Goal: Information Seeking & Learning: Find specific fact

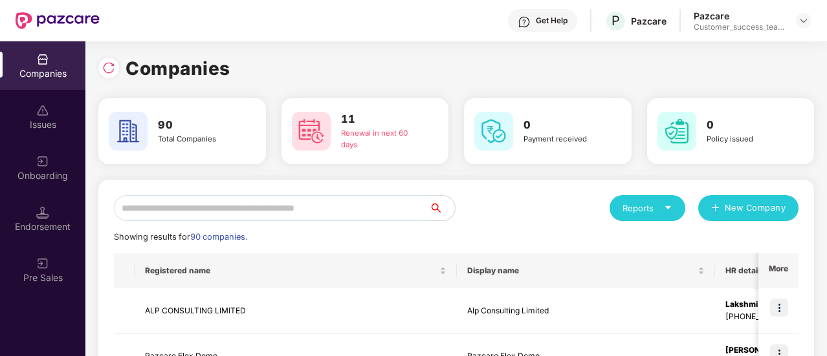
click at [235, 209] on input "text" at bounding box center [271, 208] width 315 height 26
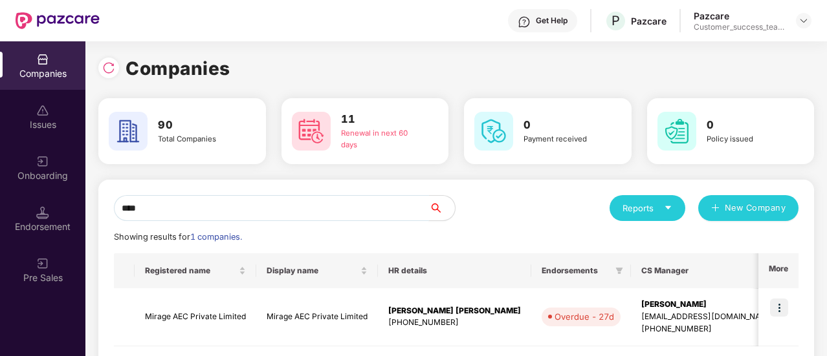
scroll to position [62, 0]
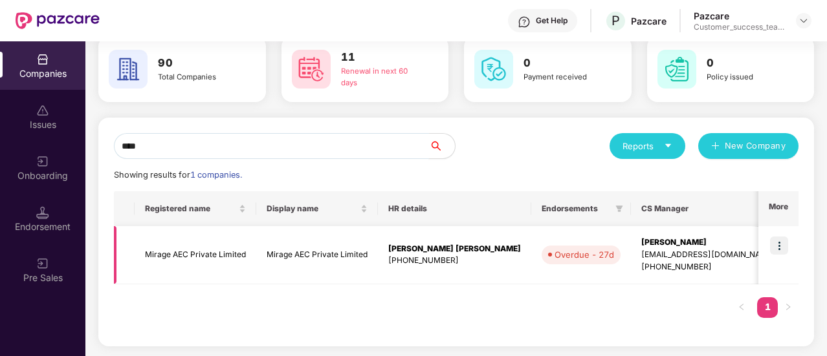
type input "****"
click at [779, 243] on img at bounding box center [779, 246] width 18 height 18
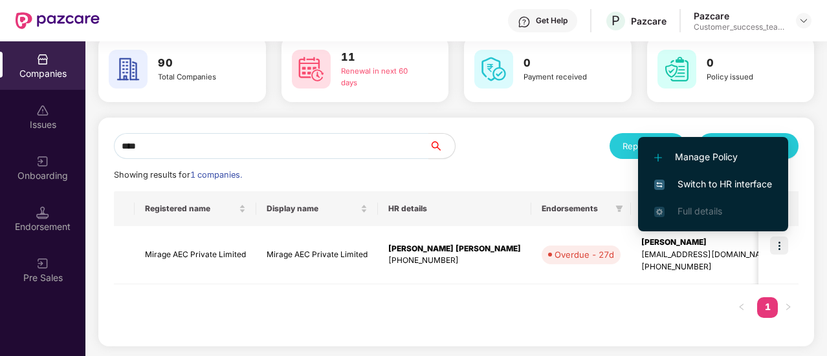
click at [731, 186] on span "Switch to HR interface" at bounding box center [713, 184] width 118 height 14
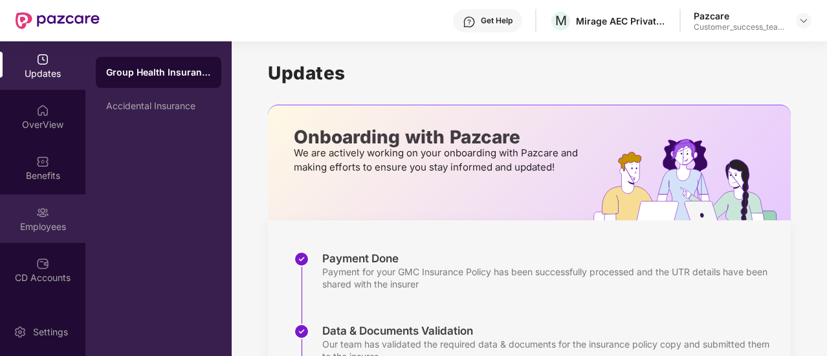
click at [50, 233] on div "Employees" at bounding box center [42, 219] width 85 height 49
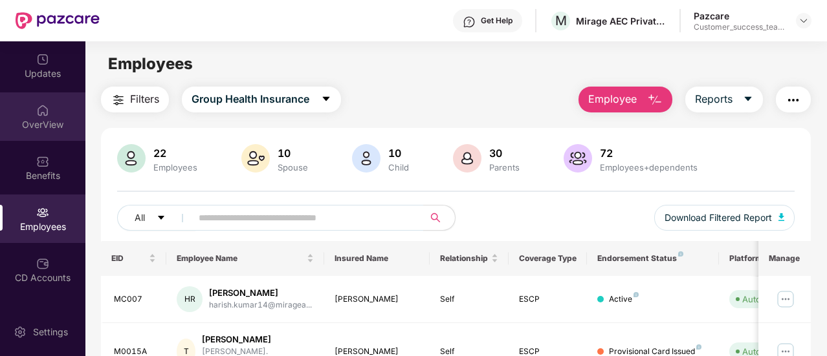
click at [53, 120] on div "OverView" at bounding box center [42, 124] width 85 height 13
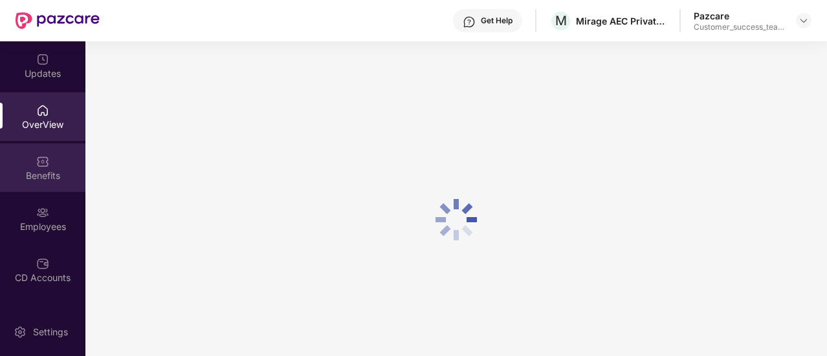
click at [52, 165] on div "Benefits" at bounding box center [42, 168] width 85 height 49
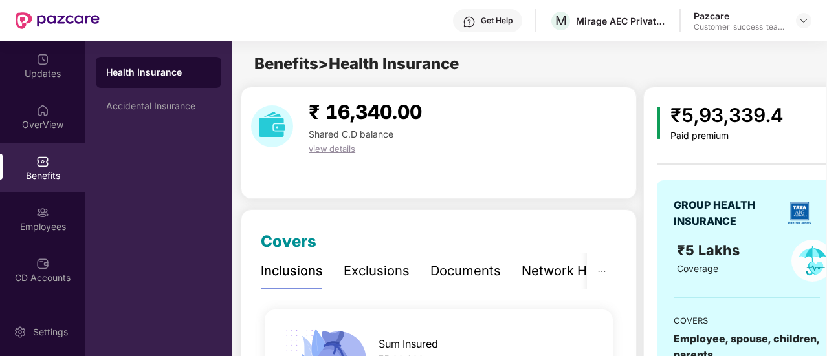
click at [147, 140] on div "Health Insurance Accidental Insurance" at bounding box center [158, 198] width 146 height 315
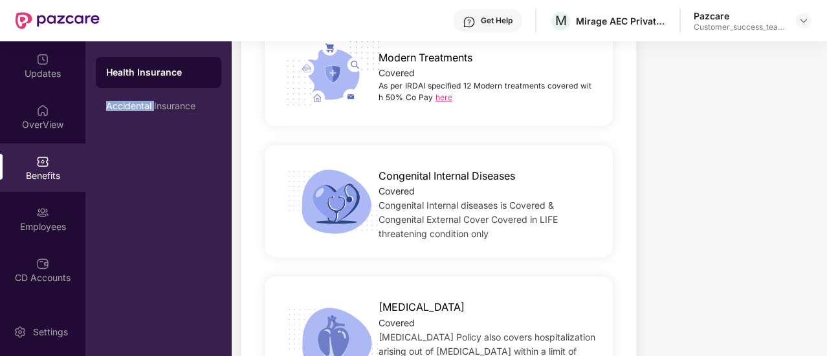
scroll to position [2950, 0]
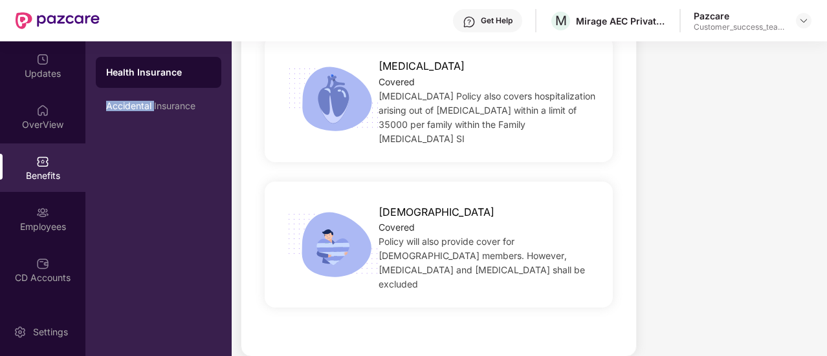
click at [62, 21] on img at bounding box center [58, 20] width 84 height 17
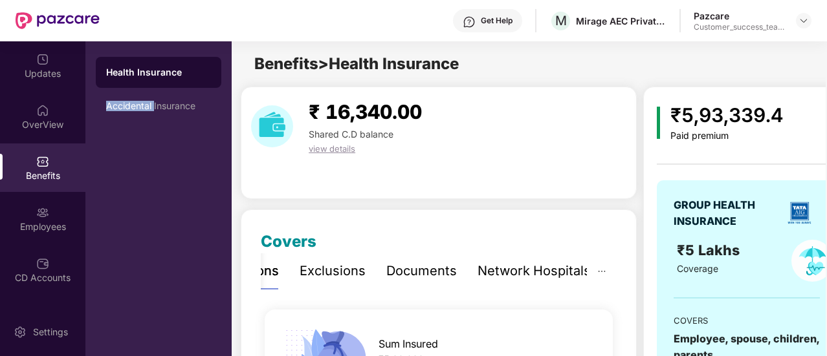
scroll to position [20, 0]
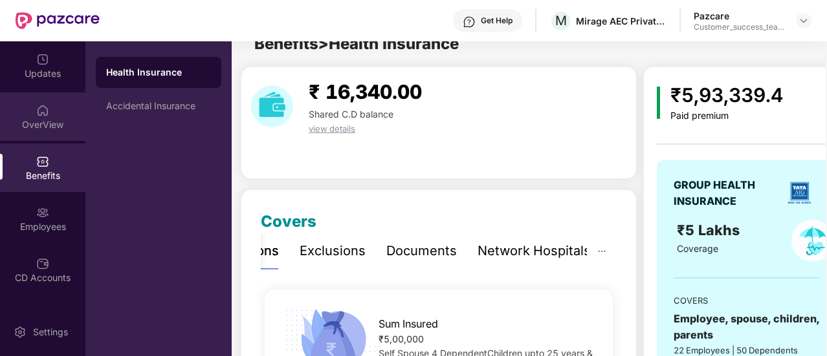
click at [26, 104] on div "OverView" at bounding box center [42, 116] width 85 height 49
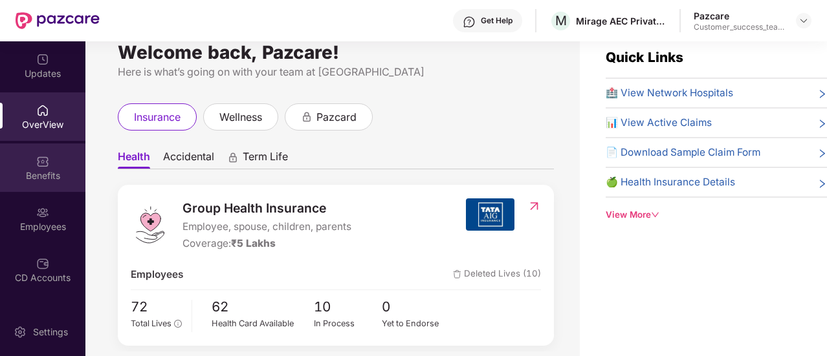
click at [68, 177] on div "Benefits" at bounding box center [42, 175] width 85 height 13
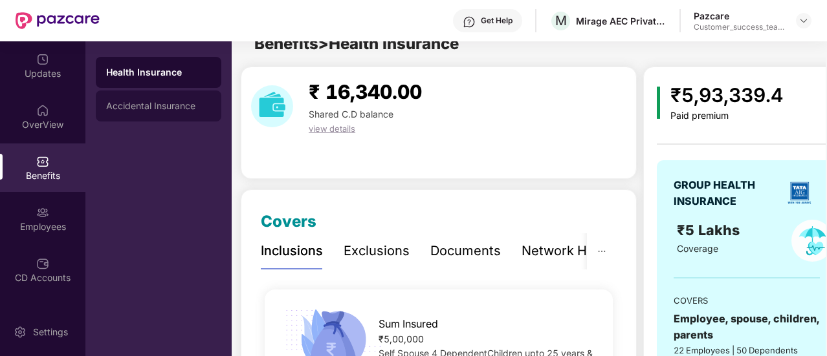
click at [150, 112] on div "Accidental Insurance" at bounding box center [158, 106] width 125 height 31
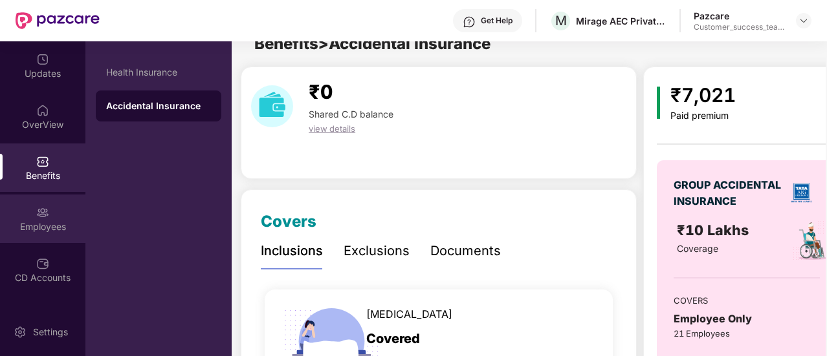
click at [45, 237] on div "Employees" at bounding box center [42, 219] width 85 height 49
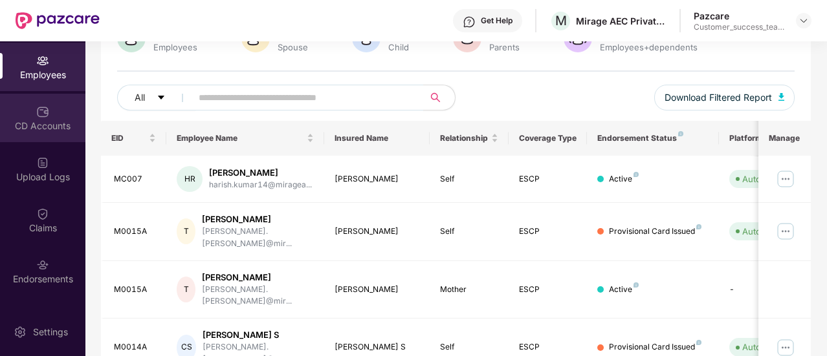
scroll to position [153, 0]
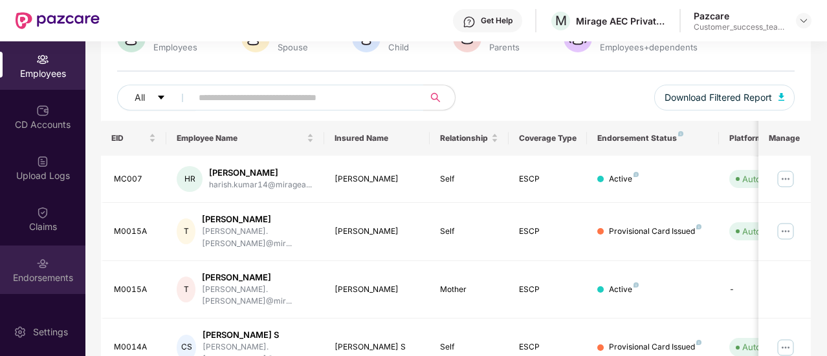
click at [49, 265] on div "Endorsements" at bounding box center [42, 270] width 85 height 49
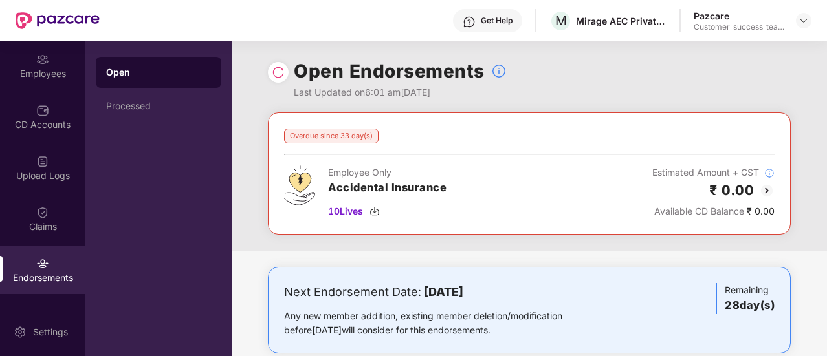
click at [763, 191] on img at bounding box center [767, 191] width 16 height 16
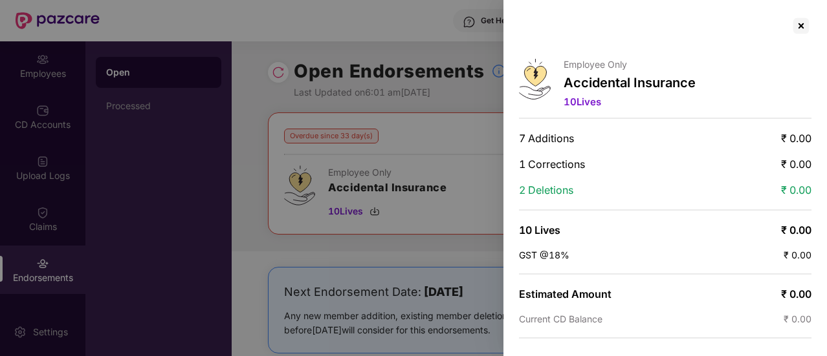
click at [437, 188] on div at bounding box center [413, 178] width 827 height 356
click at [340, 204] on div at bounding box center [413, 178] width 827 height 356
click at [340, 210] on div at bounding box center [413, 178] width 827 height 356
click at [802, 24] on div at bounding box center [800, 26] width 21 height 21
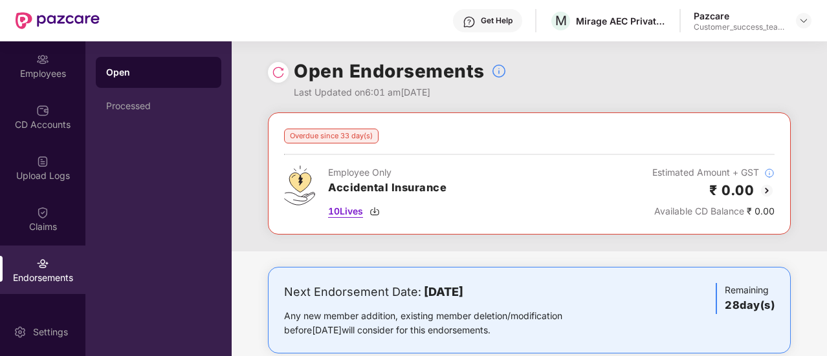
click at [337, 206] on span "10 Lives" at bounding box center [345, 211] width 35 height 14
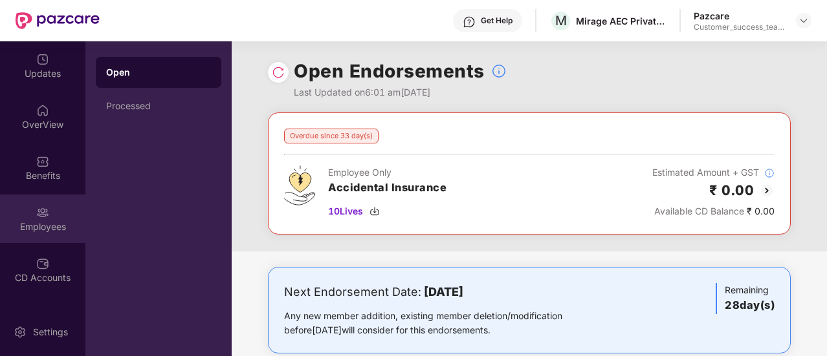
click at [48, 219] on div "Employees" at bounding box center [42, 219] width 85 height 49
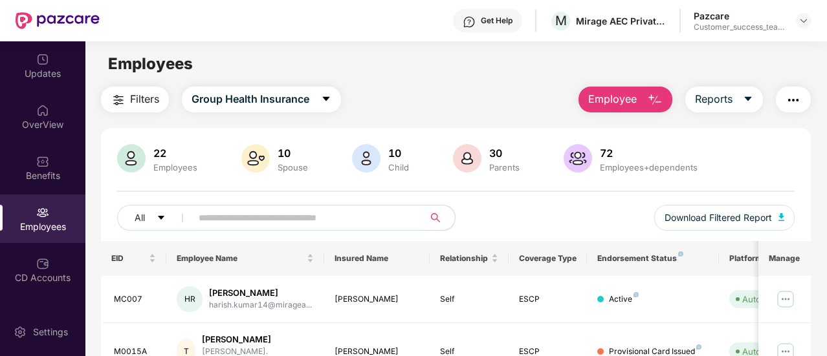
click at [222, 221] on input "text" at bounding box center [303, 217] width 208 height 19
paste input "*****"
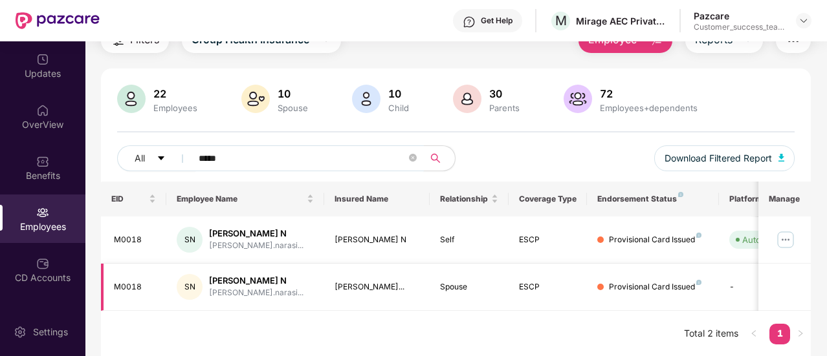
scroll to position [0, 129]
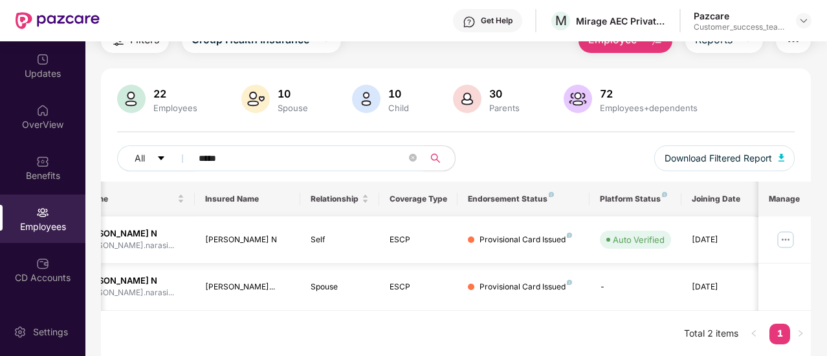
type input "*****"
click at [794, 246] on img at bounding box center [785, 240] width 21 height 21
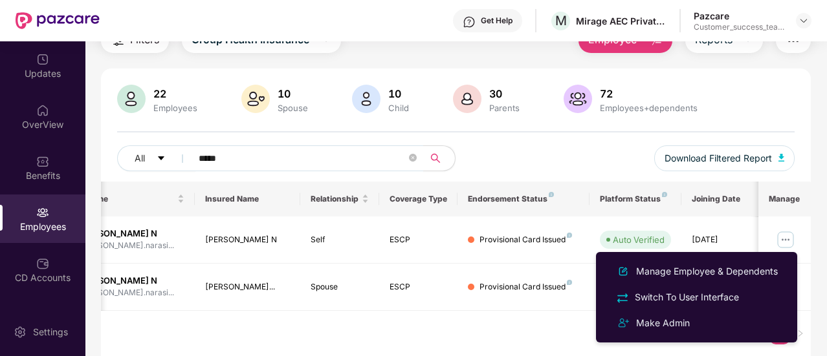
click at [442, 327] on div "EID Employee Name Insured Name Relationship Coverage Type Endorsement Status Pl…" at bounding box center [456, 270] width 710 height 176
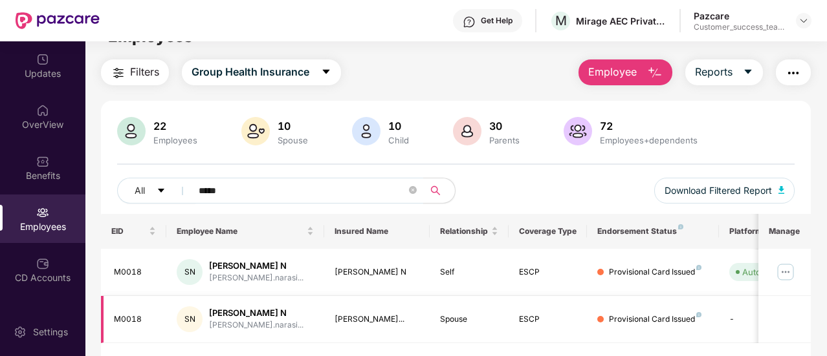
scroll to position [27, 0]
click at [794, 20] on div "Pazcare Customer_success_team_lead" at bounding box center [752, 21] width 118 height 23
click at [799, 20] on img at bounding box center [803, 21] width 10 height 10
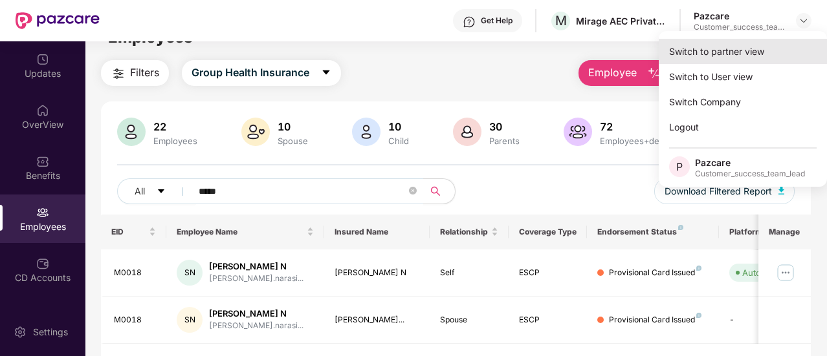
click at [755, 54] on div "Switch to partner view" at bounding box center [742, 51] width 168 height 25
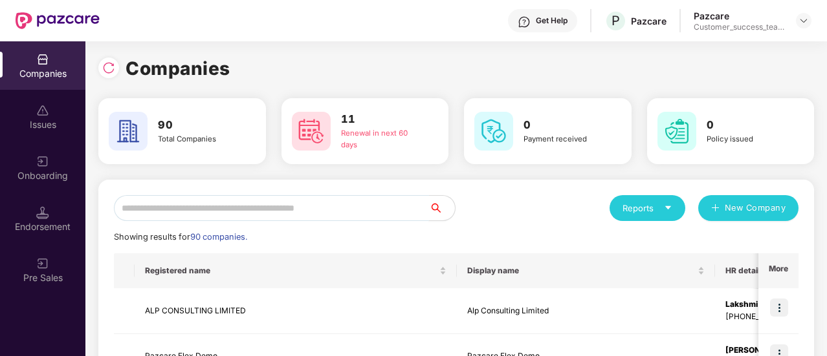
click at [290, 206] on input "text" at bounding box center [271, 208] width 315 height 26
type input "*"
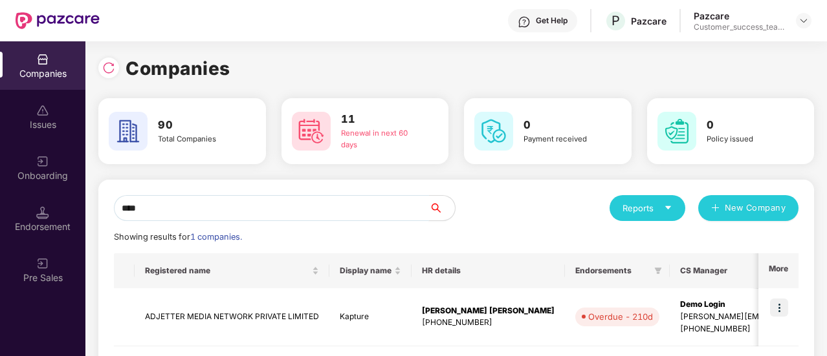
scroll to position [62, 0]
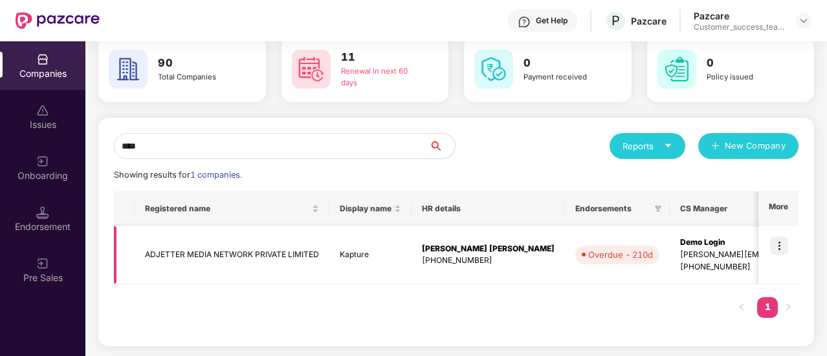
type input "****"
click at [782, 242] on img at bounding box center [779, 246] width 18 height 18
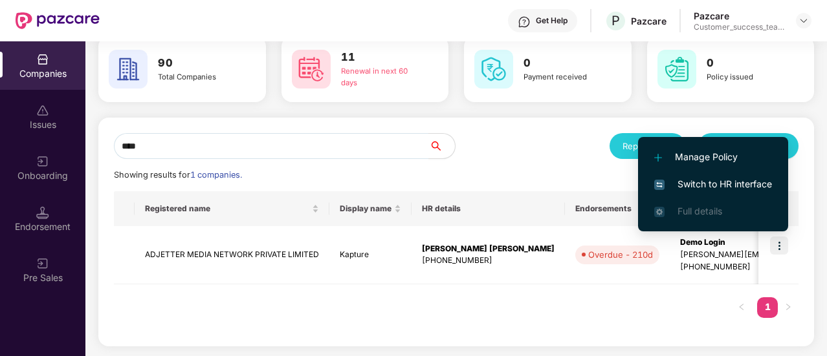
click at [730, 189] on span "Switch to HR interface" at bounding box center [713, 184] width 118 height 14
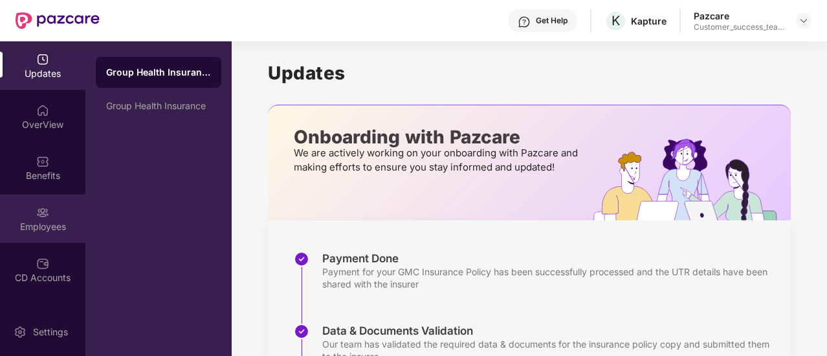
click at [51, 210] on div "Employees" at bounding box center [42, 219] width 85 height 49
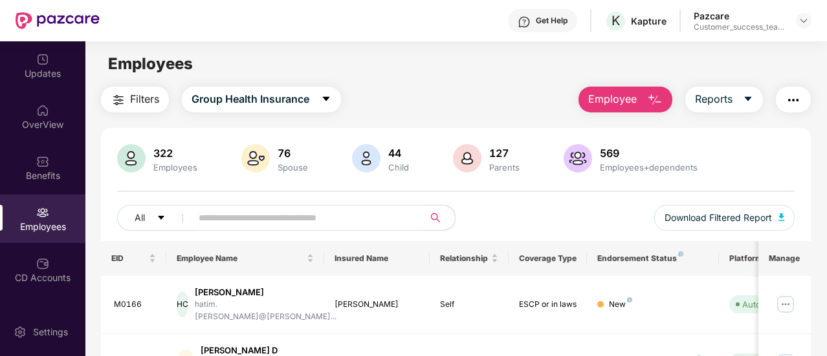
click at [254, 213] on input "text" at bounding box center [303, 217] width 208 height 19
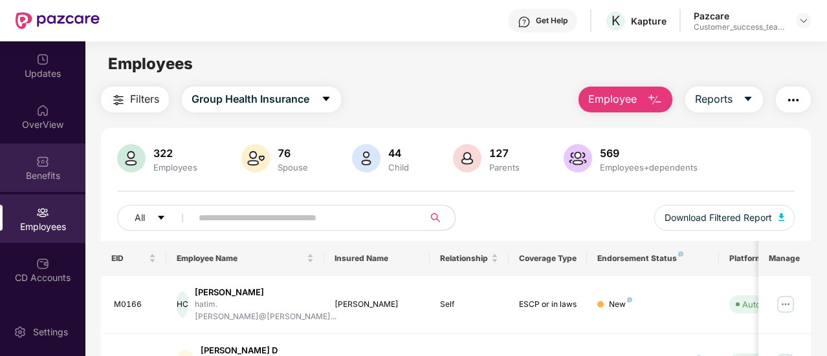
click at [57, 164] on div "Benefits" at bounding box center [42, 168] width 85 height 49
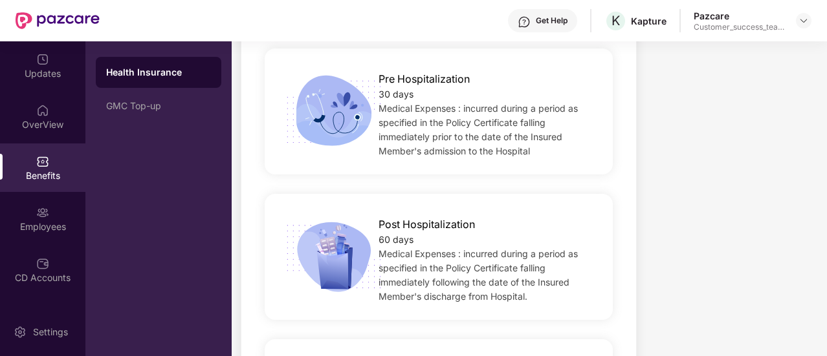
scroll to position [795, 0]
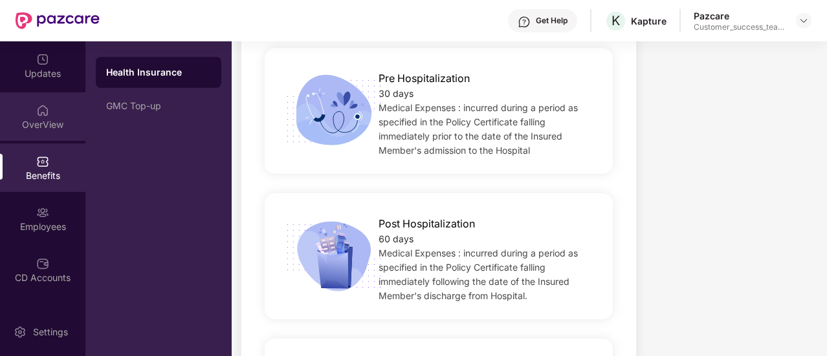
click at [62, 126] on div "OverView" at bounding box center [42, 124] width 85 height 13
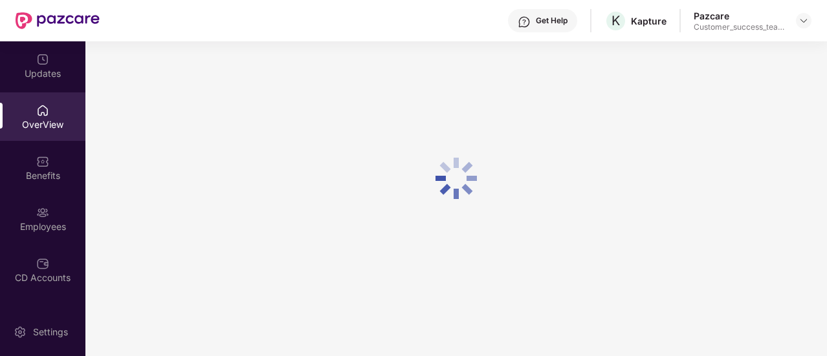
scroll to position [41, 0]
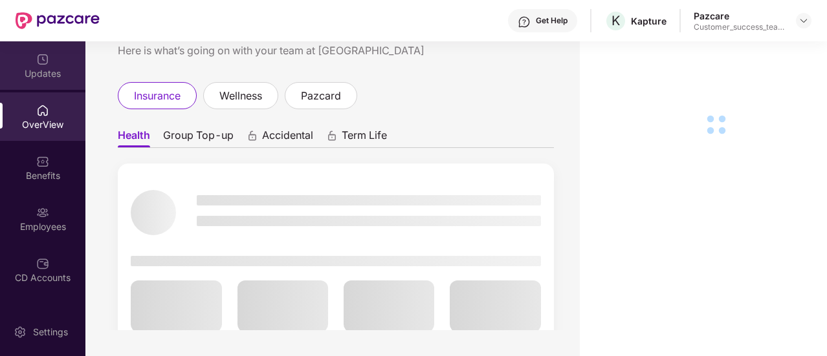
click at [65, 71] on div "Updates" at bounding box center [42, 73] width 85 height 13
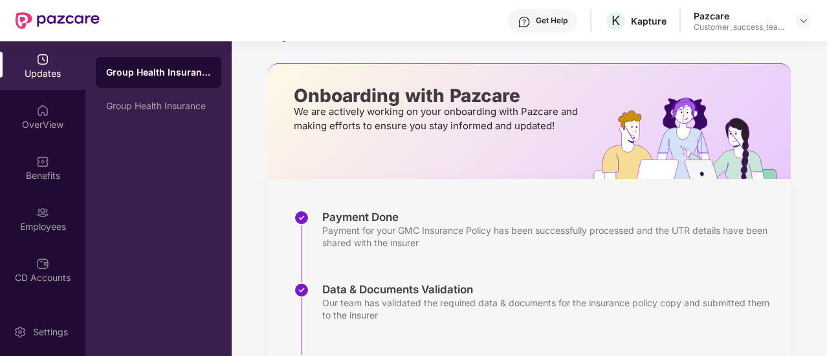
scroll to position [366, 0]
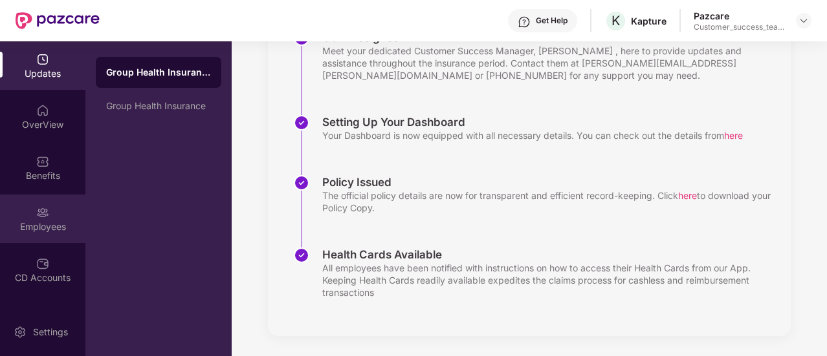
click at [44, 217] on img at bounding box center [42, 212] width 13 height 13
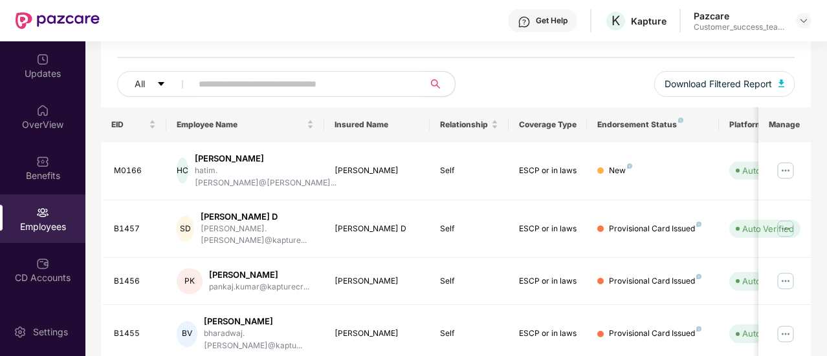
scroll to position [120, 0]
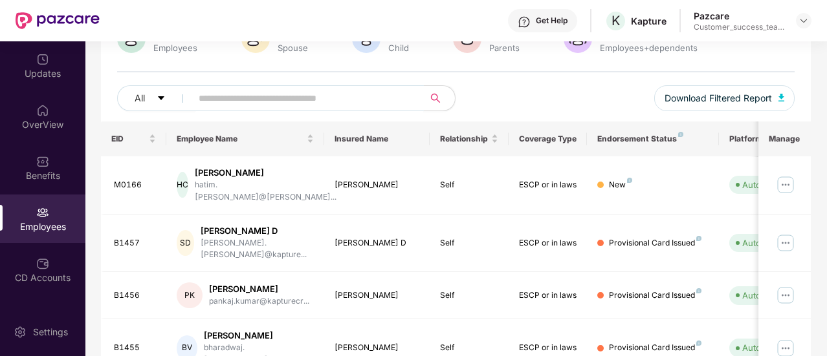
click at [222, 96] on input "text" at bounding box center [303, 98] width 208 height 19
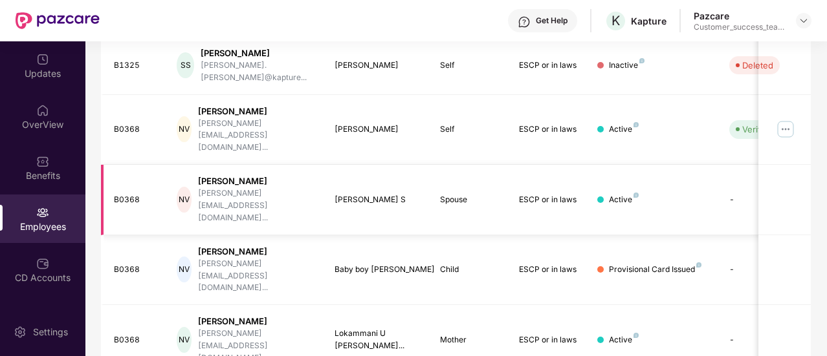
scroll to position [238, 0]
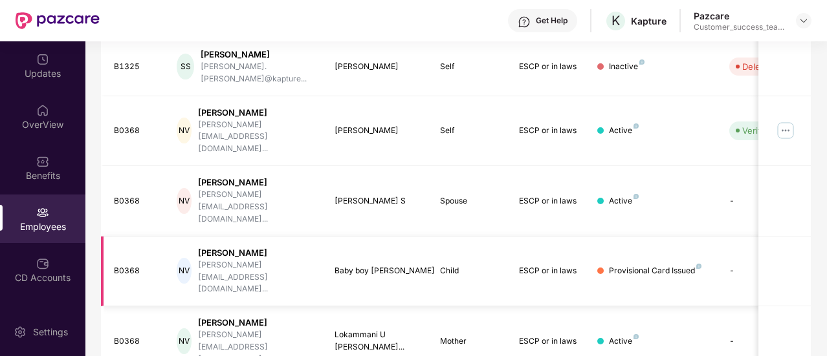
type input "******"
click at [138, 237] on td "B0368" at bounding box center [134, 272] width 66 height 71
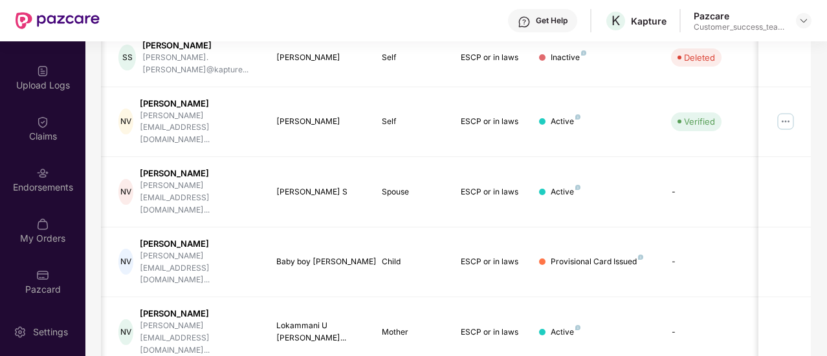
scroll to position [0, 0]
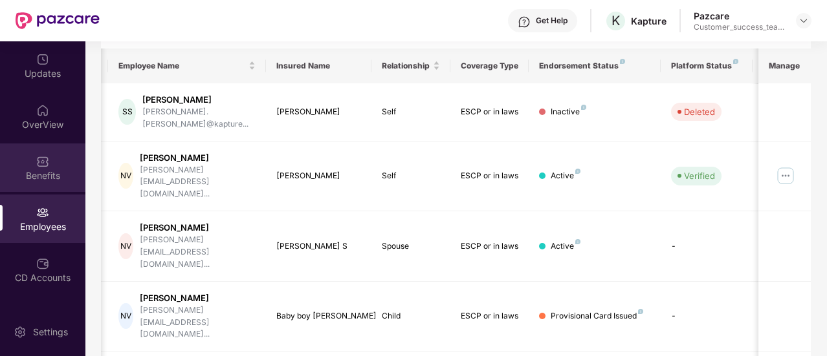
click at [37, 179] on div "Benefits" at bounding box center [42, 175] width 85 height 13
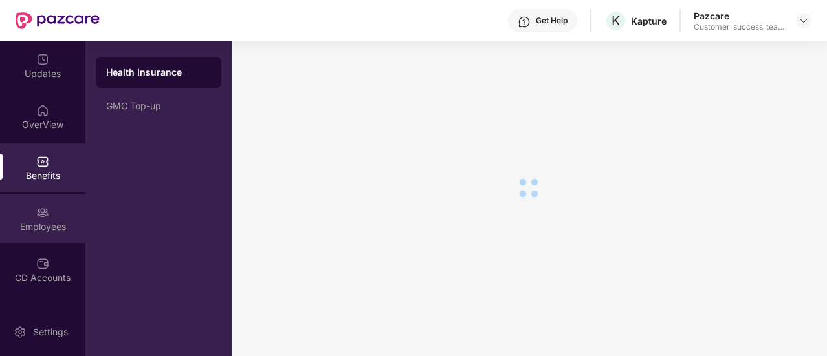
click at [39, 234] on div "Employees" at bounding box center [42, 219] width 85 height 49
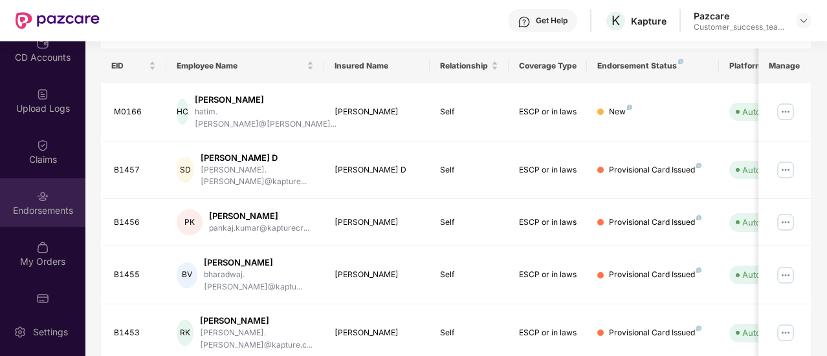
scroll to position [221, 0]
click at [41, 204] on div "Endorsements" at bounding box center [42, 210] width 85 height 13
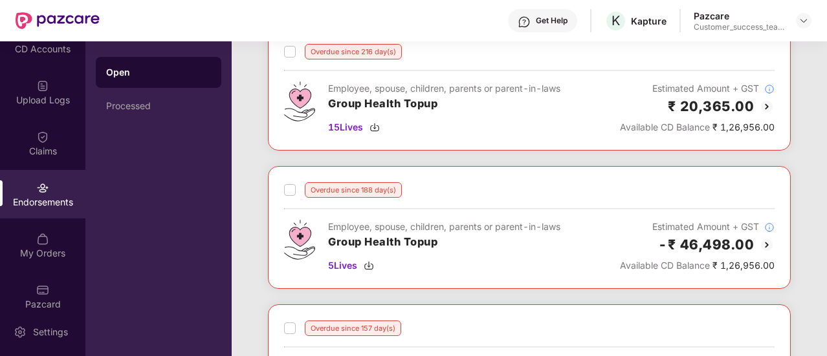
scroll to position [86, 0]
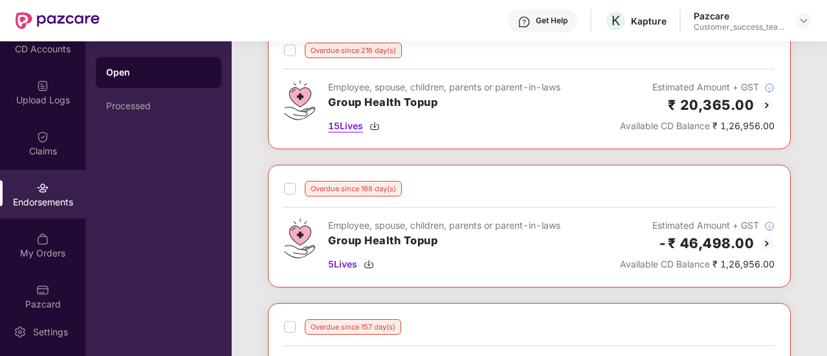
click at [347, 129] on span "15 Lives" at bounding box center [345, 126] width 35 height 14
click at [808, 20] on div at bounding box center [804, 21] width 16 height 16
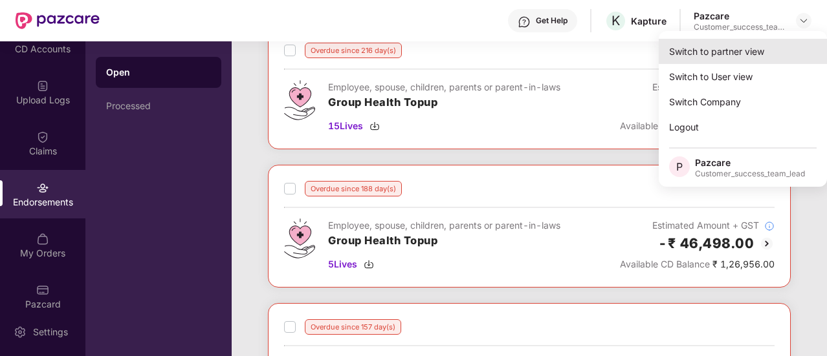
click at [752, 54] on div "Switch to partner view" at bounding box center [742, 51] width 168 height 25
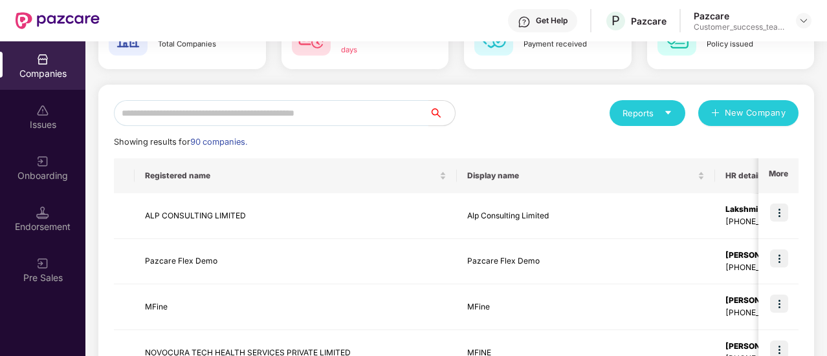
scroll to position [97, 0]
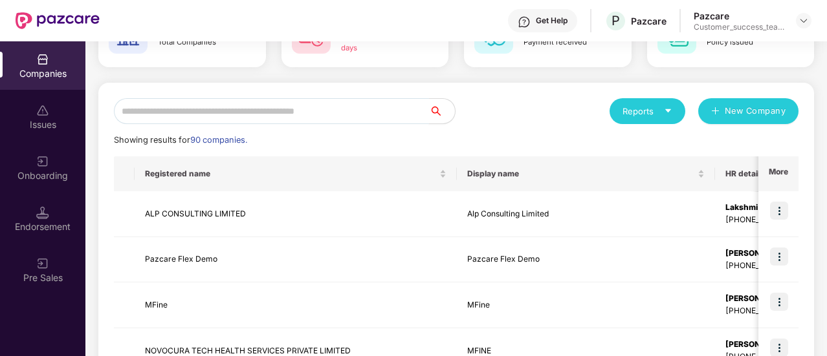
click at [247, 117] on input "text" at bounding box center [271, 111] width 315 height 26
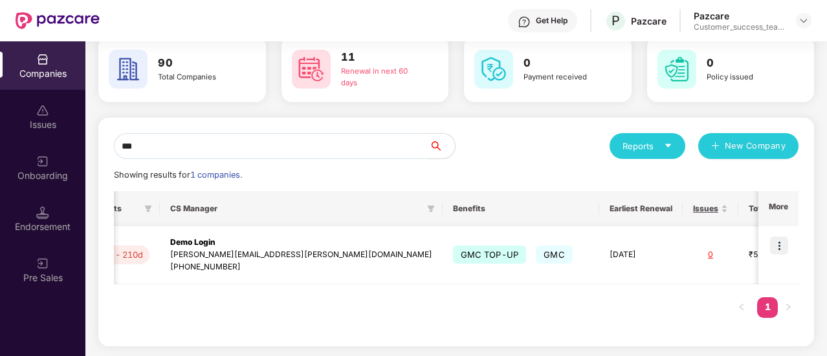
scroll to position [0, 1]
type input "***"
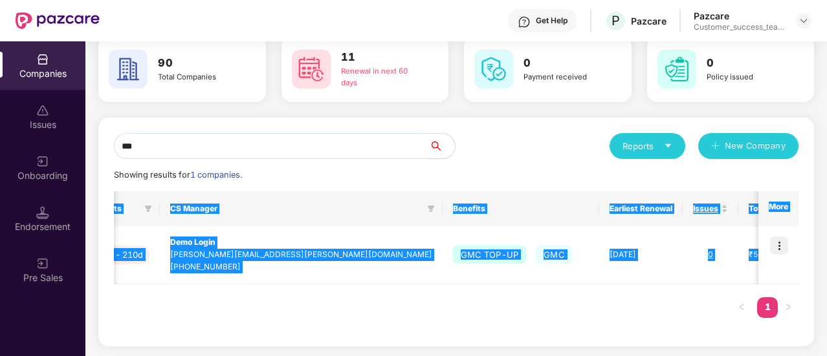
drag, startPoint x: 555, startPoint y: 261, endPoint x: 516, endPoint y: 305, distance: 58.7
click at [516, 305] on div "Registered name Display name HR details Endorsements CS Manager Benefits Earlie…" at bounding box center [456, 261] width 684 height 140
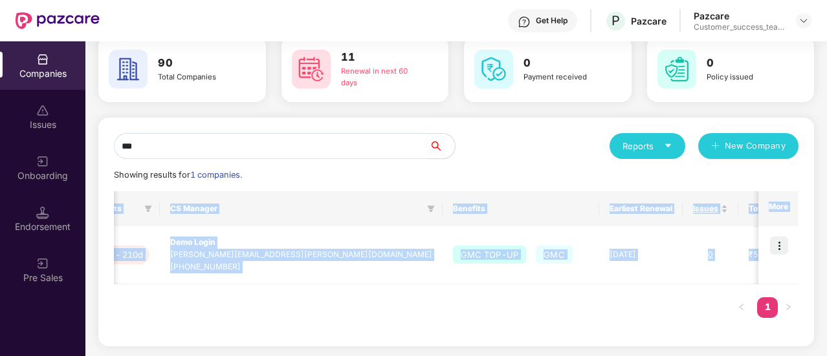
click at [516, 305] on div "Registered name Display name HR details Endorsements CS Manager Benefits Earlie…" at bounding box center [456, 261] width 684 height 140
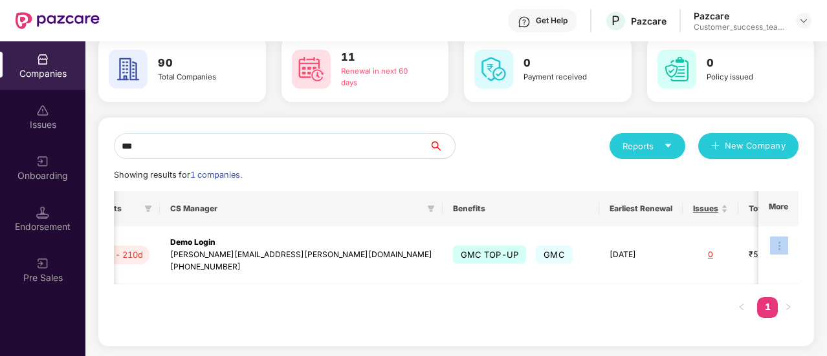
click at [516, 305] on div "Registered name Display name HR details Endorsements CS Manager Benefits Earlie…" at bounding box center [456, 261] width 684 height 140
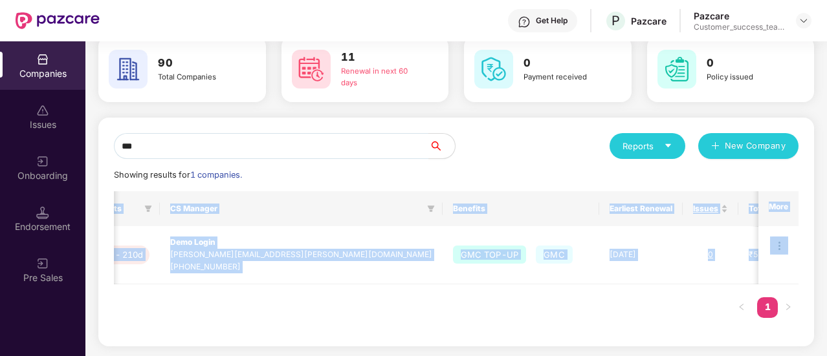
drag, startPoint x: 516, startPoint y: 305, endPoint x: 792, endPoint y: 338, distance: 277.5
click at [792, 338] on div "*** Reports New Company Showing results for 1 companies. Registered name Displa…" at bounding box center [455, 232] width 715 height 229
click at [779, 248] on img at bounding box center [779, 246] width 18 height 18
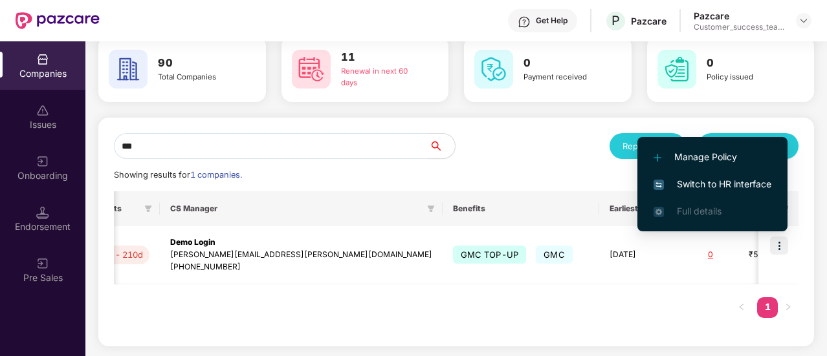
click at [752, 187] on span "Switch to HR interface" at bounding box center [712, 184] width 118 height 14
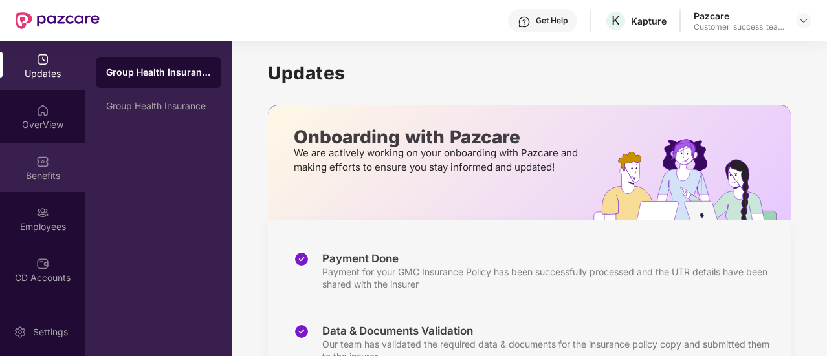
click at [59, 158] on div "Benefits" at bounding box center [42, 168] width 85 height 49
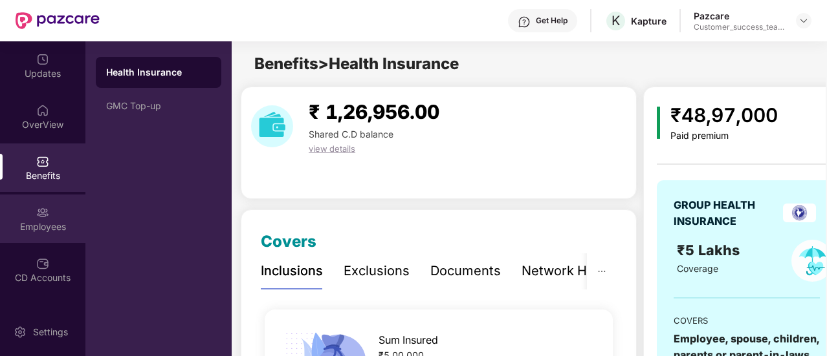
click at [45, 231] on div "Employees" at bounding box center [42, 227] width 85 height 13
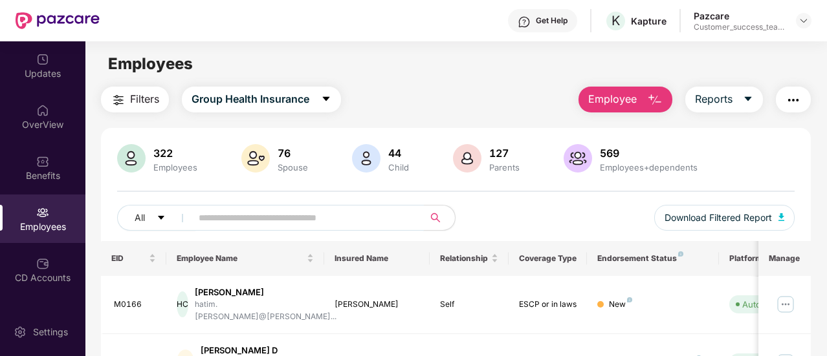
click at [241, 229] on span at bounding box center [303, 218] width 241 height 26
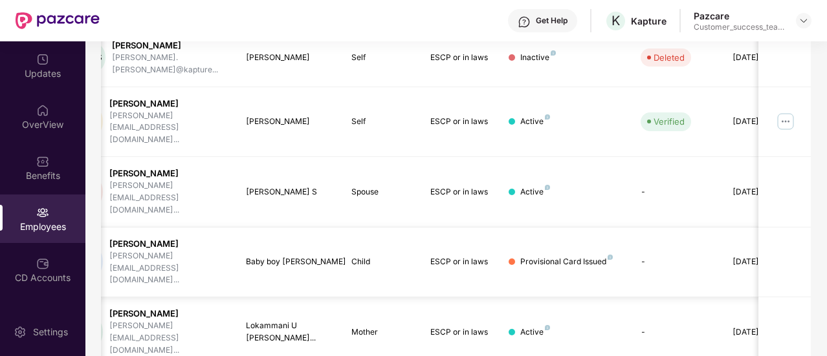
scroll to position [0, 129]
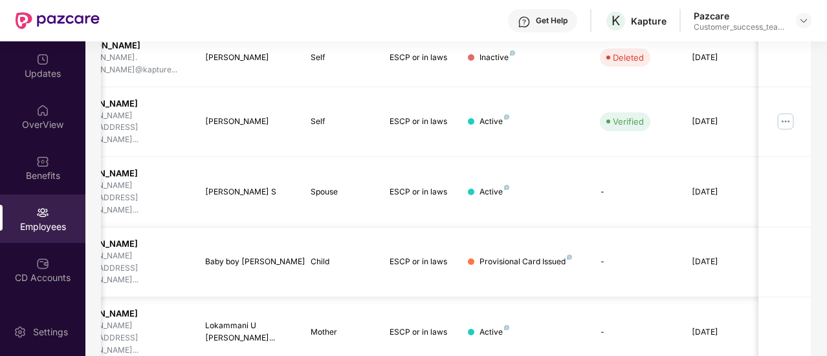
type input "******"
click at [498, 256] on div "Provisional Card Issued" at bounding box center [525, 262] width 92 height 12
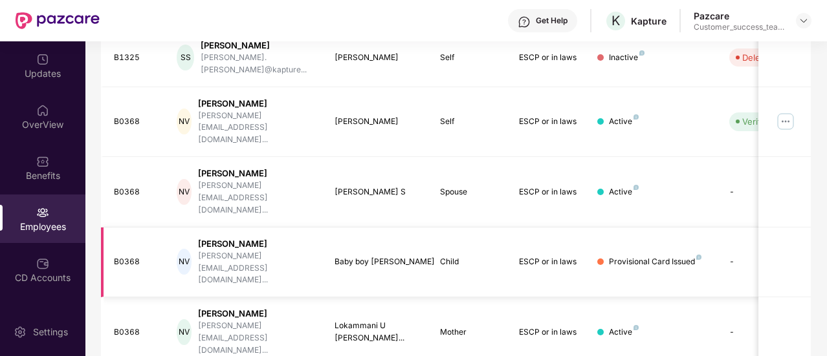
scroll to position [224, 0]
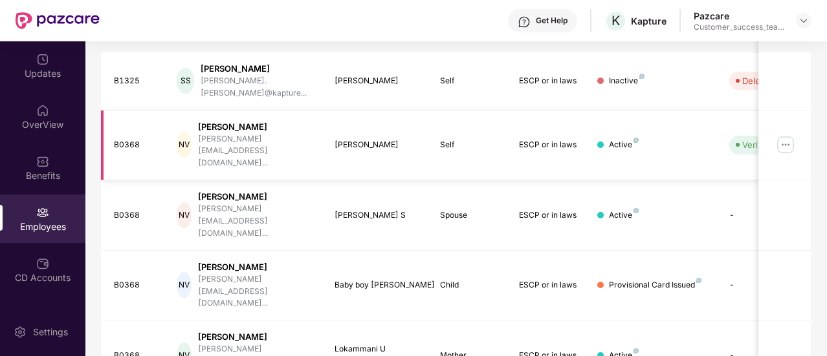
click at [786, 135] on img at bounding box center [785, 145] width 21 height 21
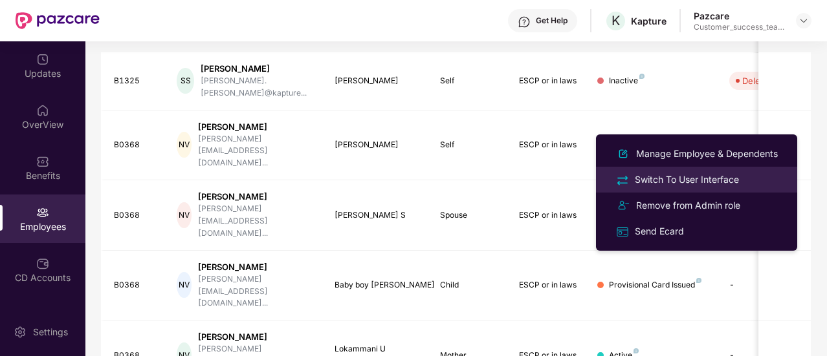
click at [706, 178] on div "Switch To User Interface" at bounding box center [686, 180] width 109 height 14
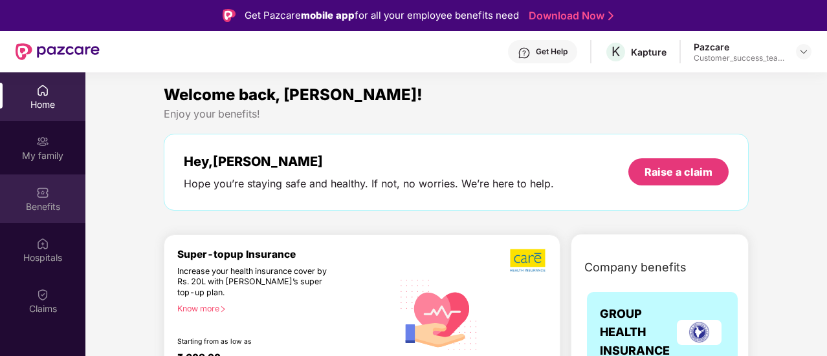
click at [47, 213] on div "Benefits" at bounding box center [42, 199] width 85 height 49
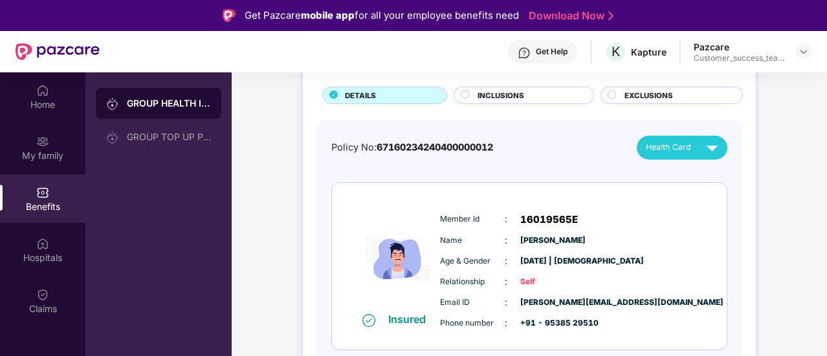
scroll to position [76, 0]
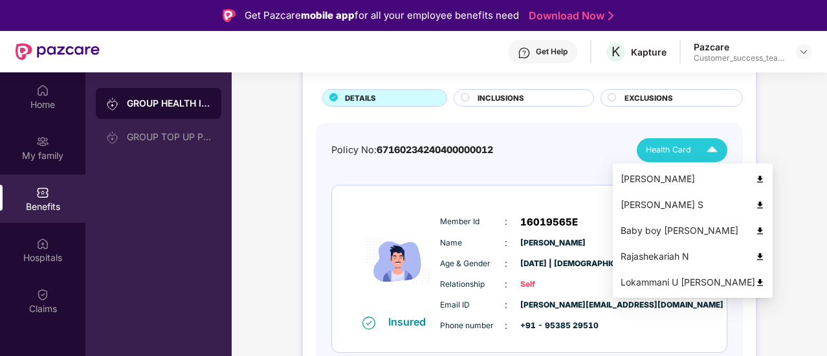
click at [664, 232] on div "Baby boy [PERSON_NAME]" at bounding box center [692, 231] width 144 height 14
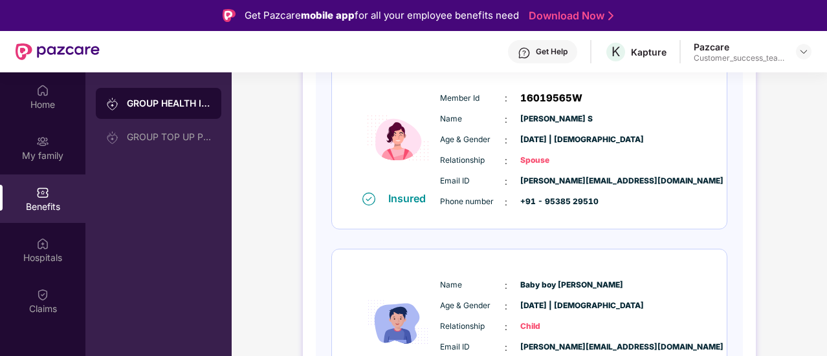
scroll to position [311, 0]
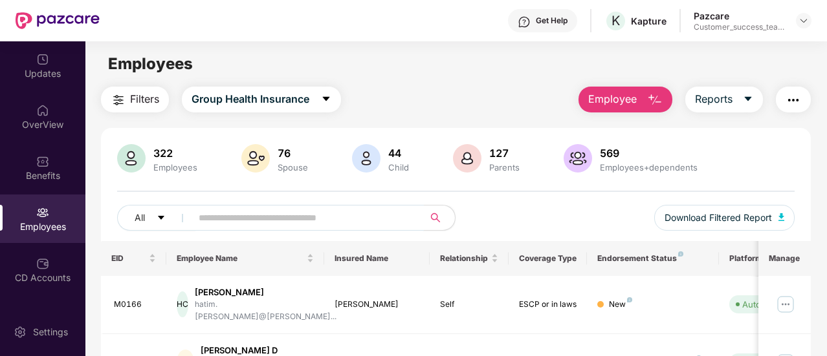
click at [244, 212] on input "text" at bounding box center [303, 217] width 208 height 19
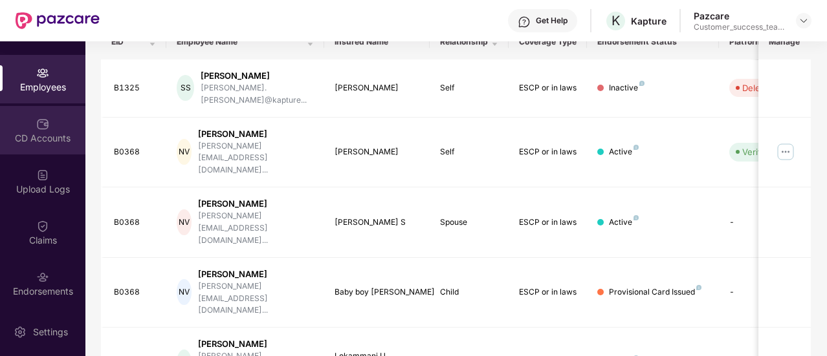
scroll to position [153, 0]
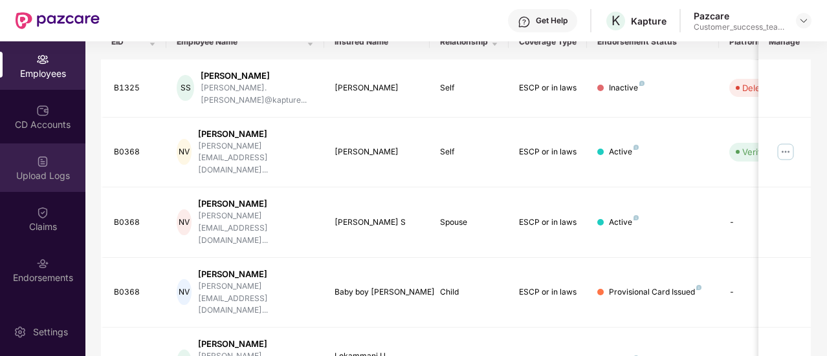
type input "******"
click at [41, 169] on div "Upload Logs" at bounding box center [42, 175] width 85 height 13
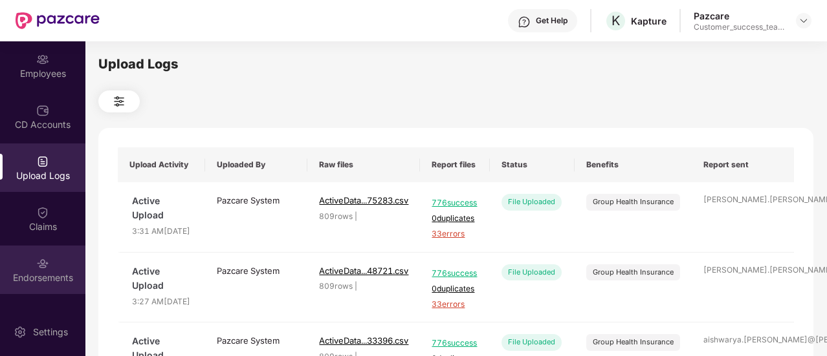
click at [44, 261] on img at bounding box center [42, 263] width 13 height 13
